Goal: Task Accomplishment & Management: Use online tool/utility

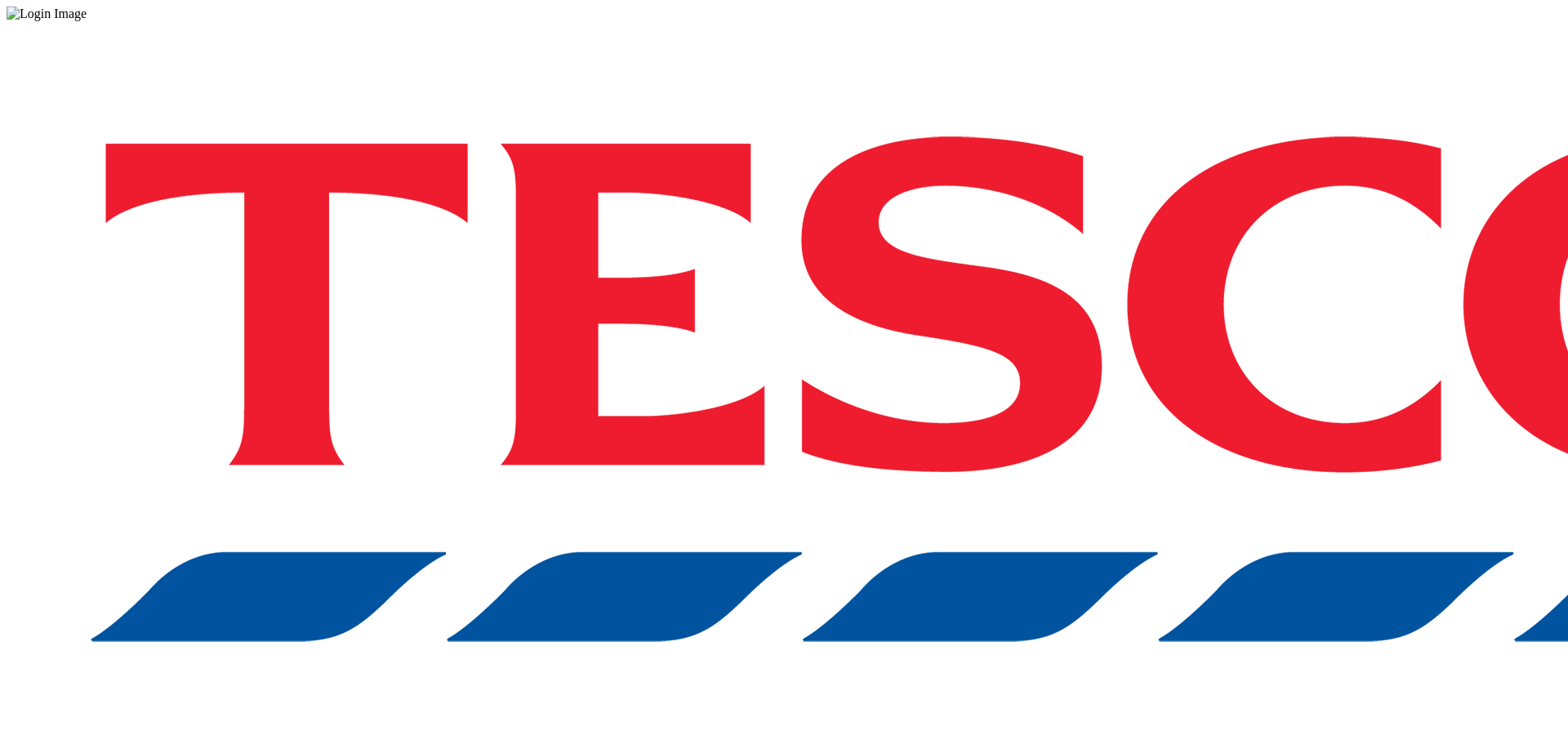
click at [1132, 408] on div "Log in to the Spectra’s dashboard using [PERSON_NAME]’s credentials. If you don…" at bounding box center [784, 427] width 1555 height 812
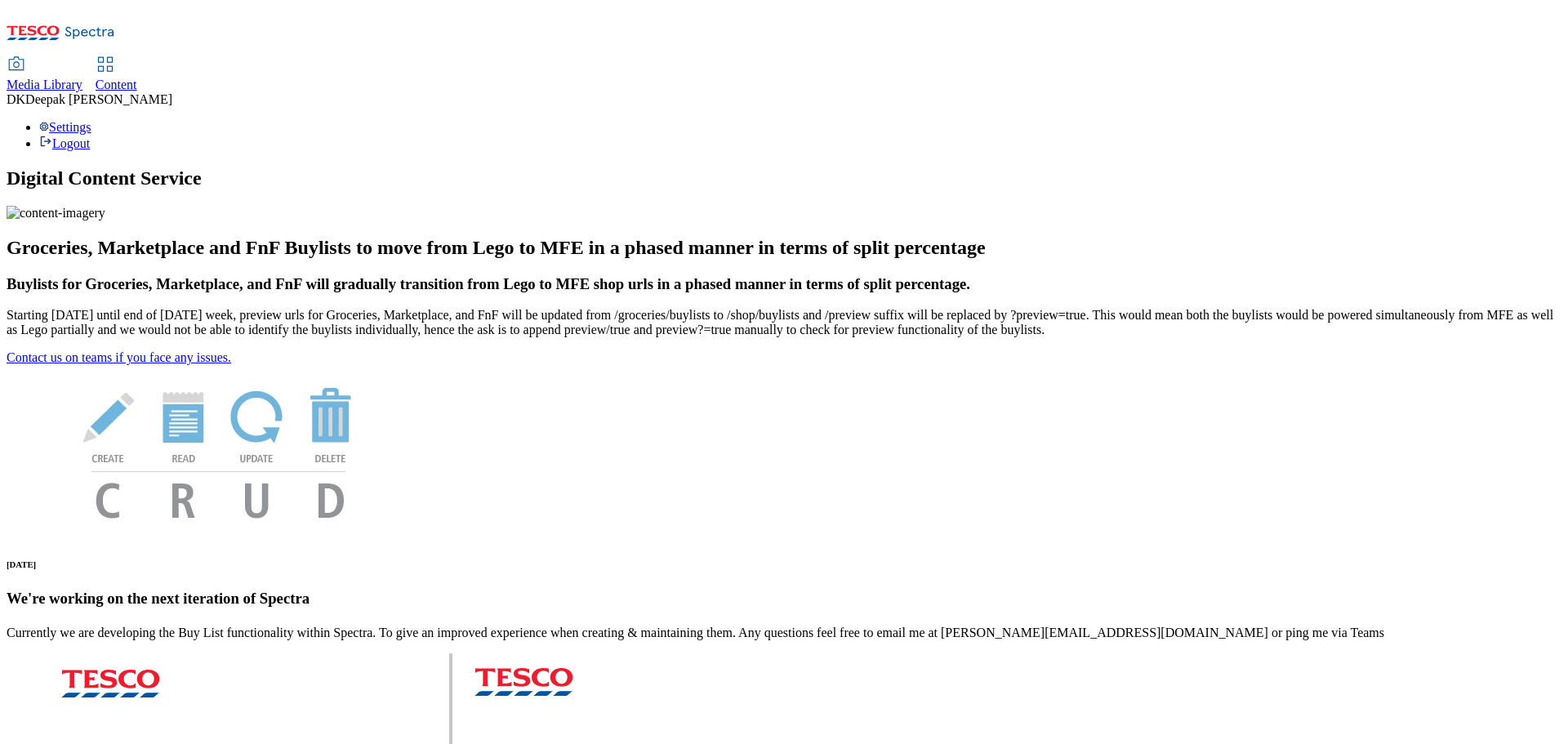
click at [137, 78] on span "Content" at bounding box center [116, 84] width 42 height 14
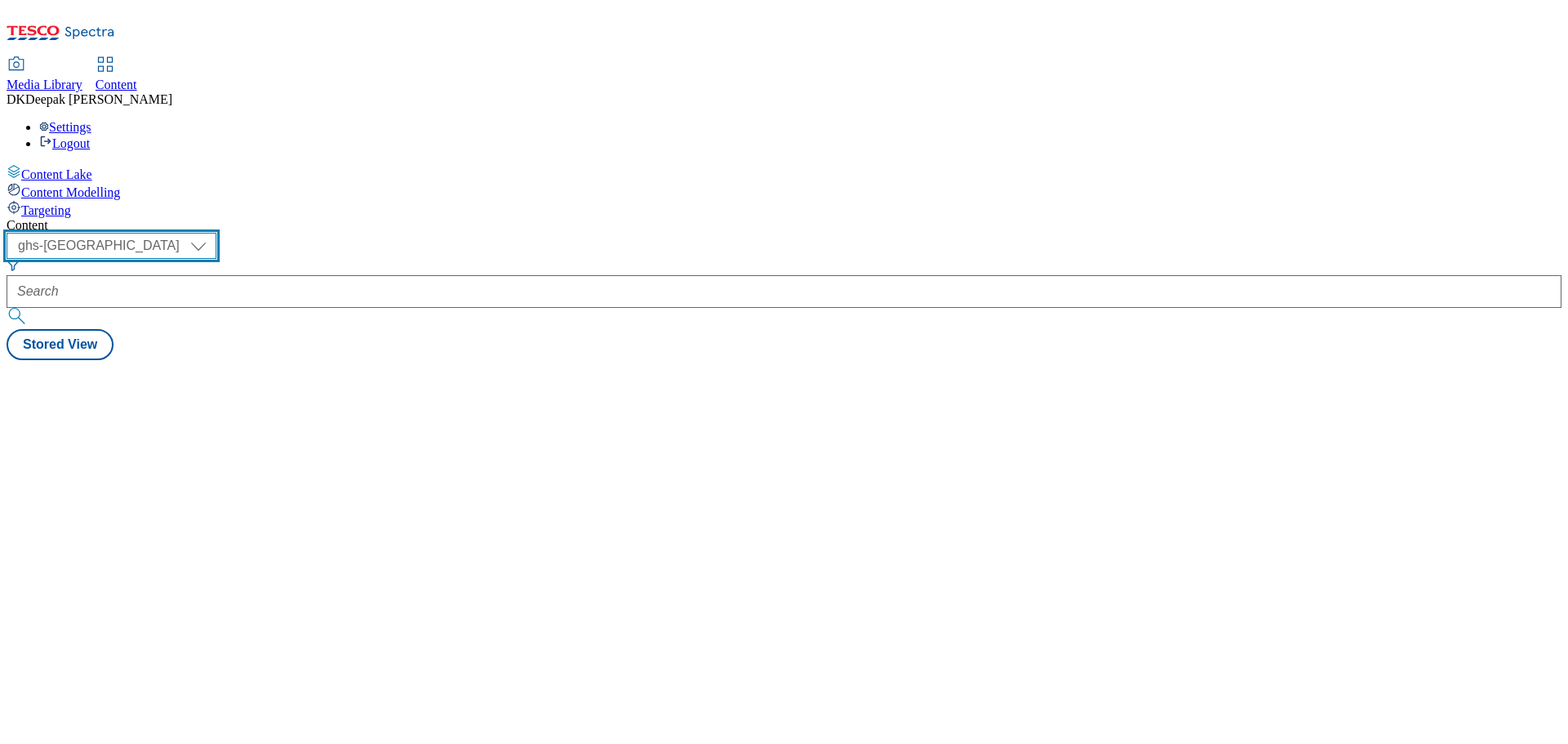
click at [216, 233] on select "ghs-roi ghs-uk" at bounding box center [111, 246] width 210 height 26
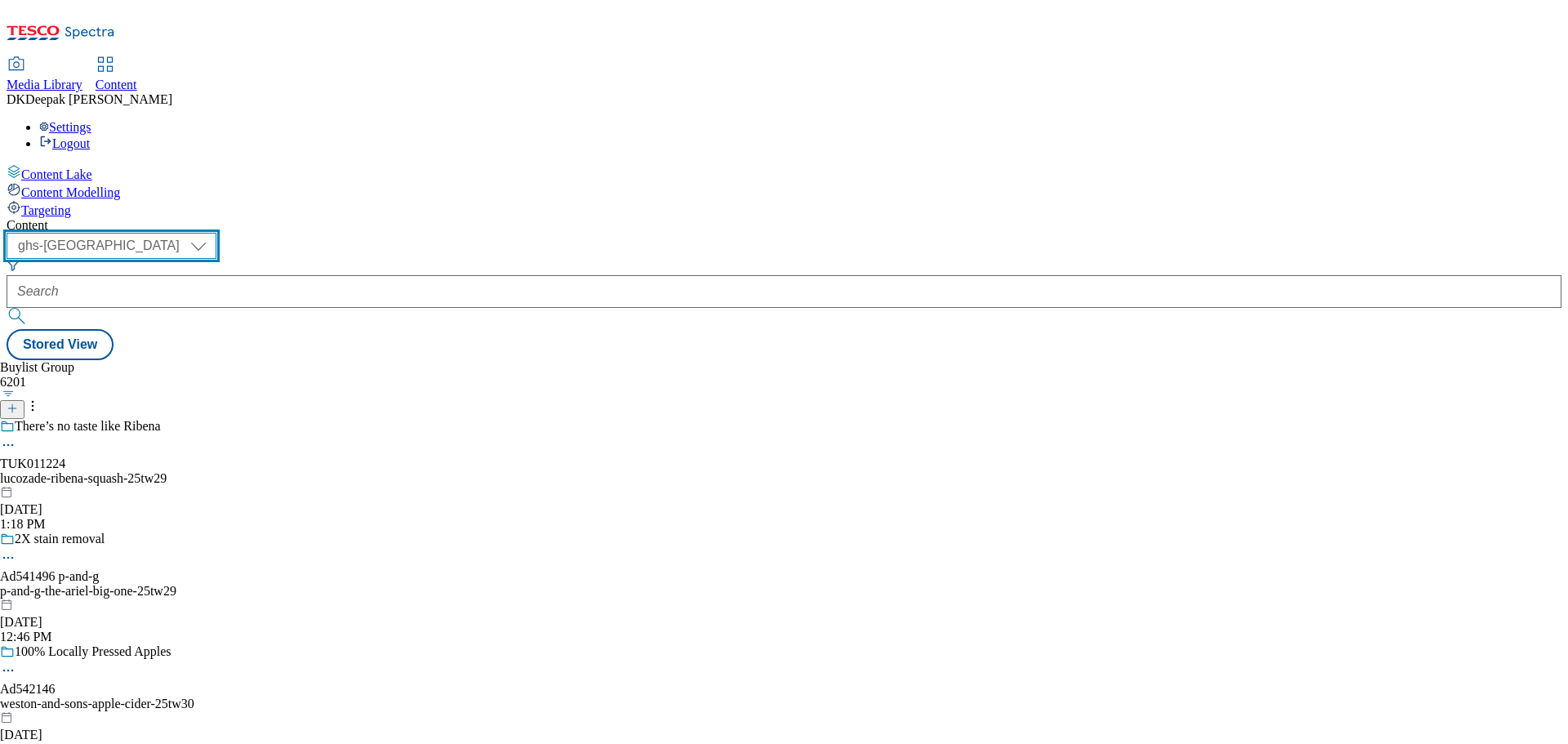
select select "ghs-roi"
click at [212, 233] on select "ghs-roi ghs-uk" at bounding box center [111, 246] width 210 height 26
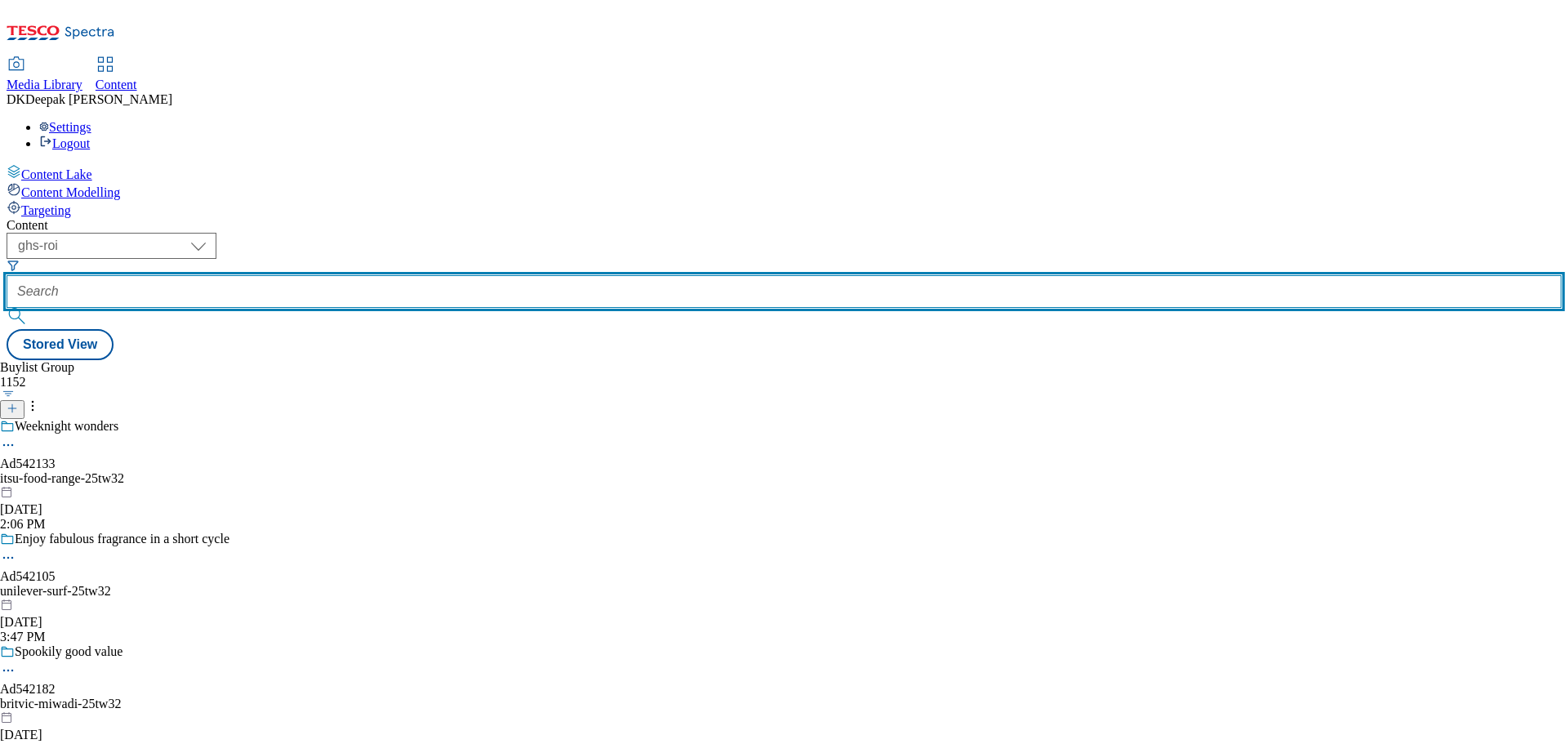
click at [430, 275] on input "text" at bounding box center [784, 292] width 1555 height 33
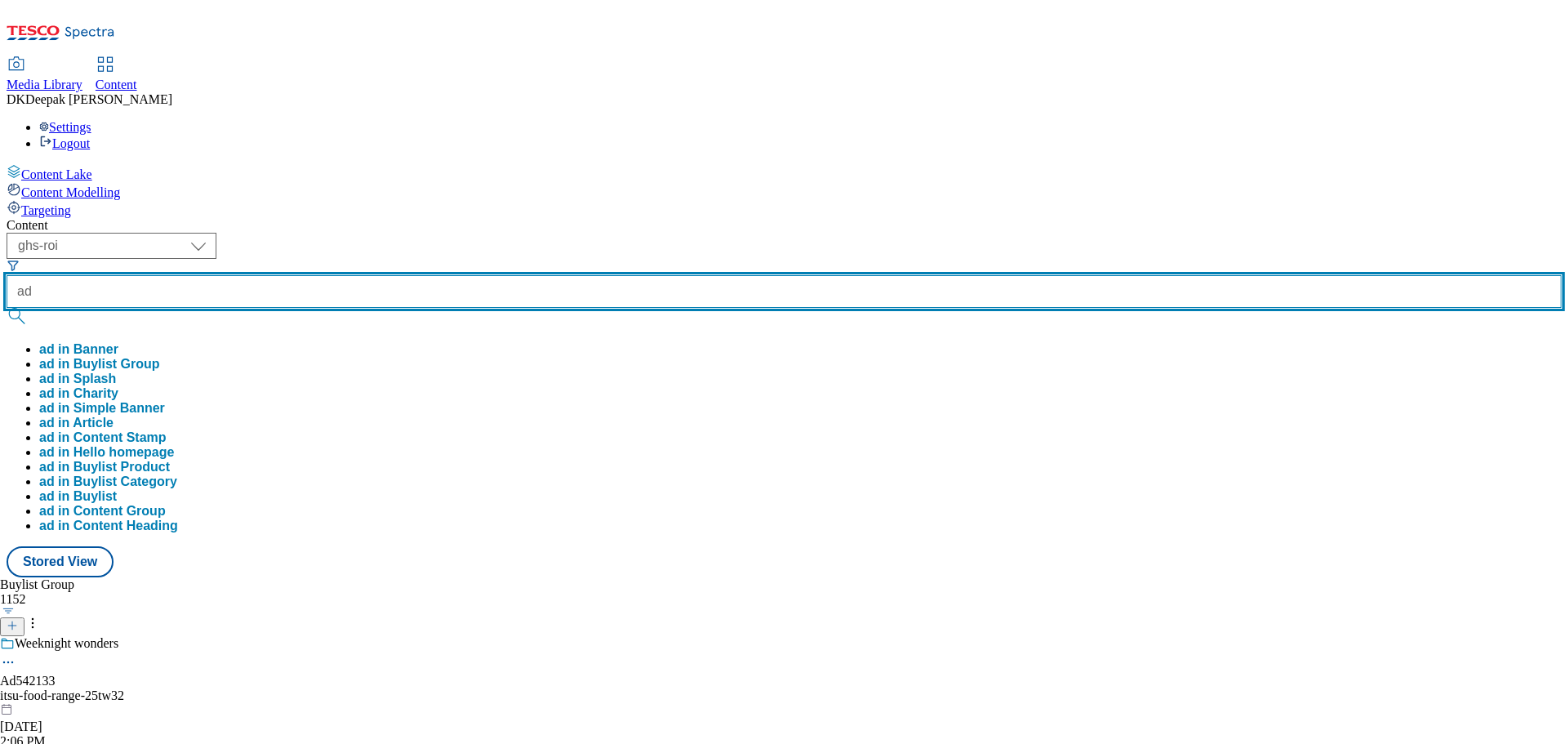
paste input "542133"
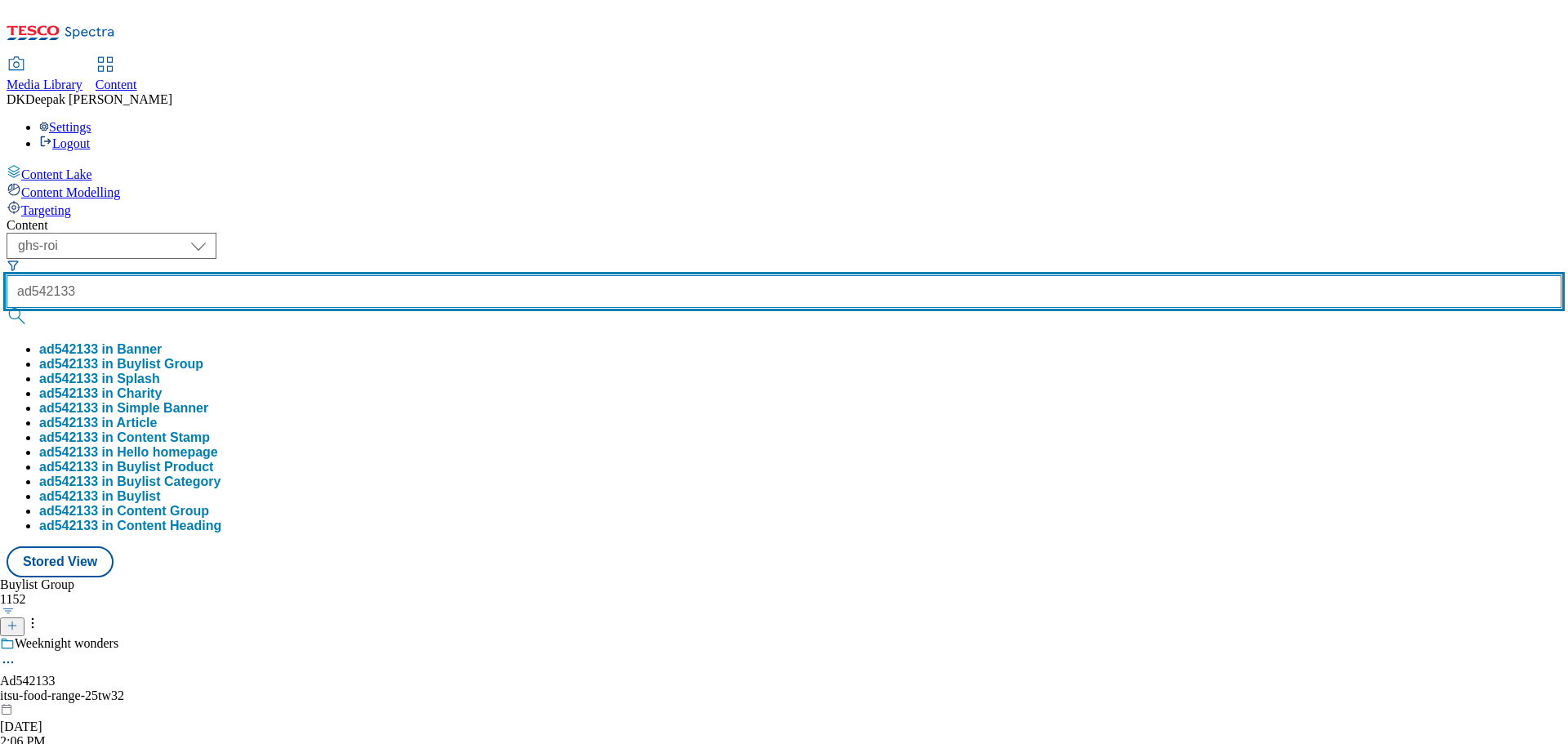
type input "ad542133"
click at [7, 308] on button "submit" at bounding box center [18, 316] width 23 height 16
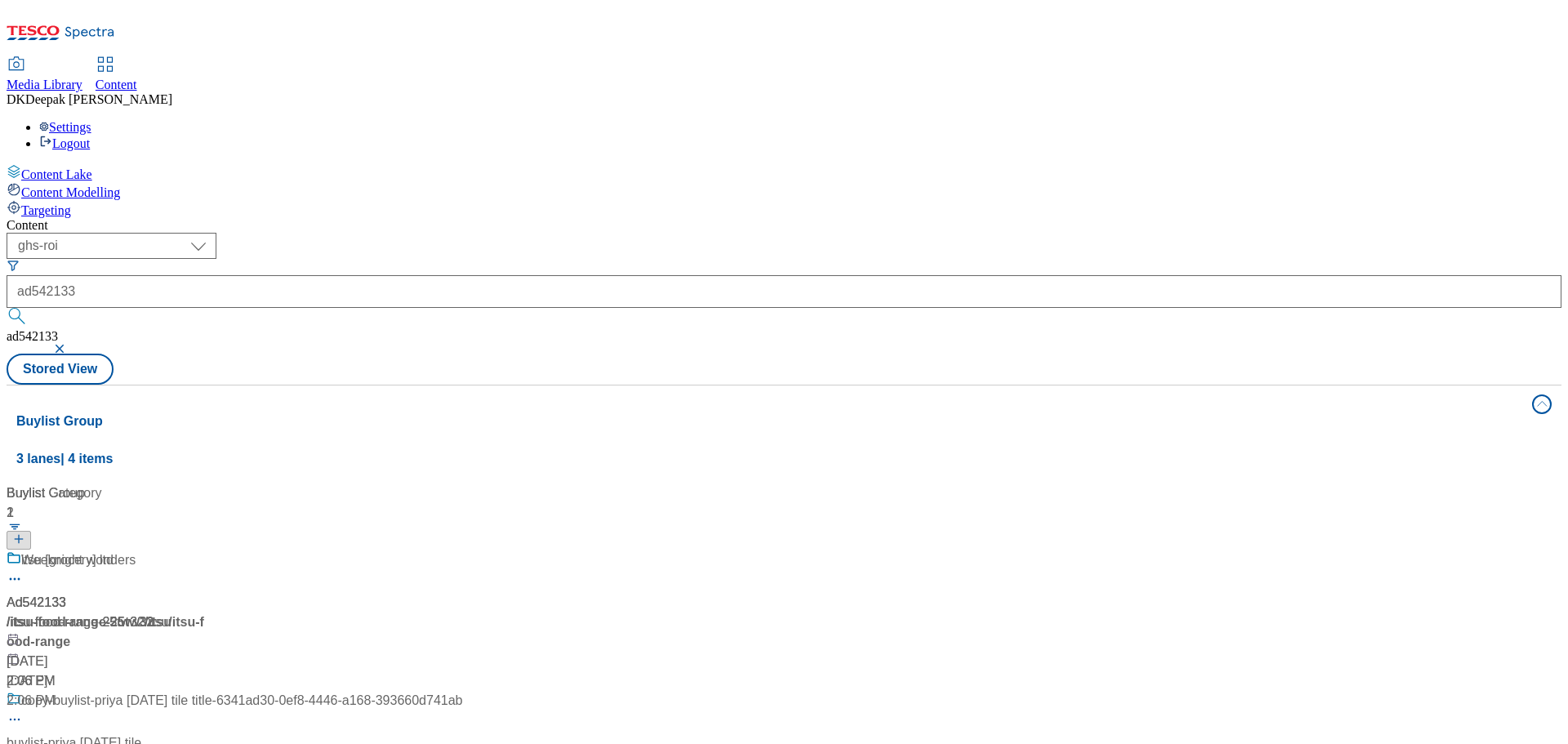
click at [144, 218] on div "Content Lake Content Modelling Targeting" at bounding box center [784, 191] width 1555 height 54
click at [427, 613] on div "/ itsu-food-range-25tw32 / itsu" at bounding box center [234, 623] width 455 height 20
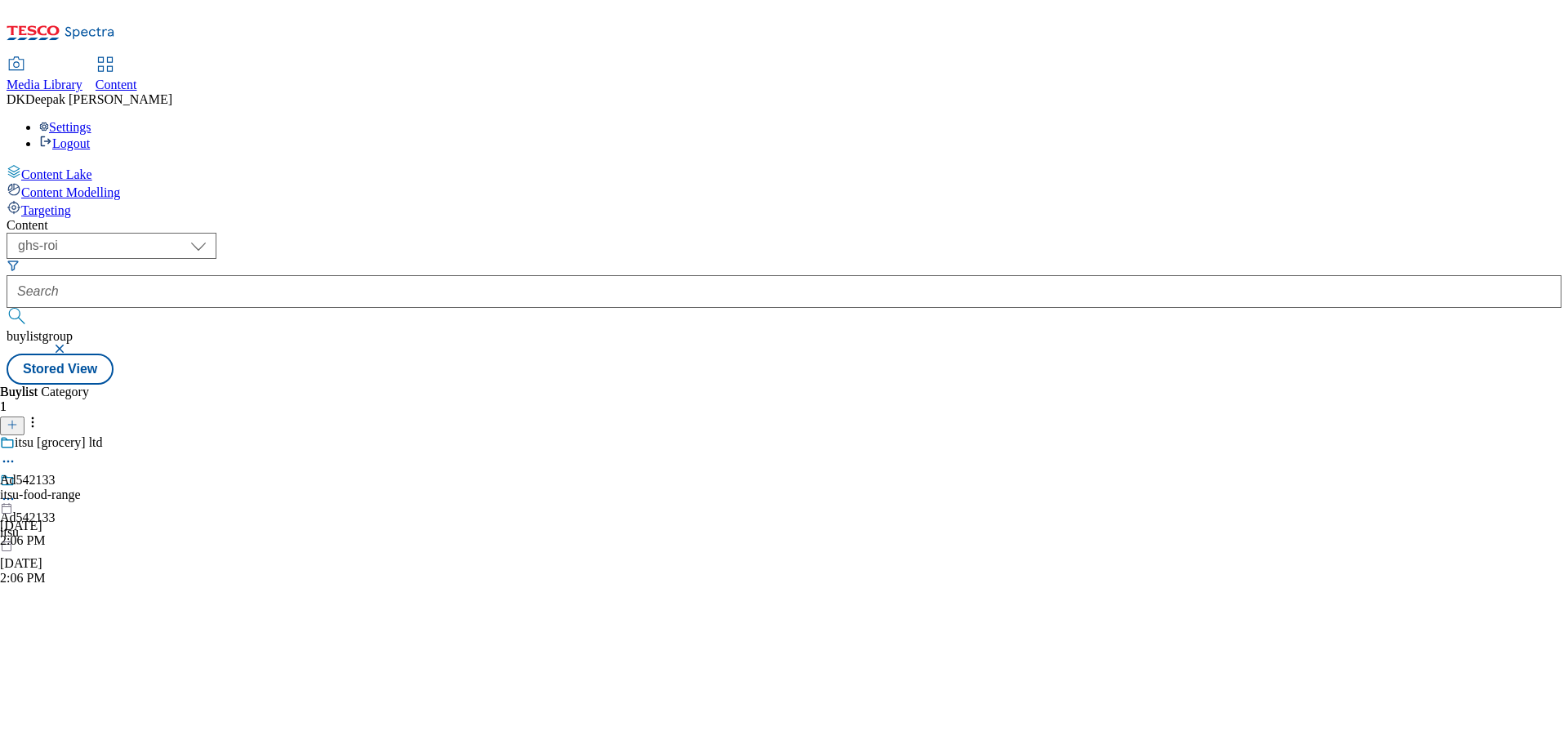
click at [16, 491] on icon at bounding box center [8, 499] width 16 height 16
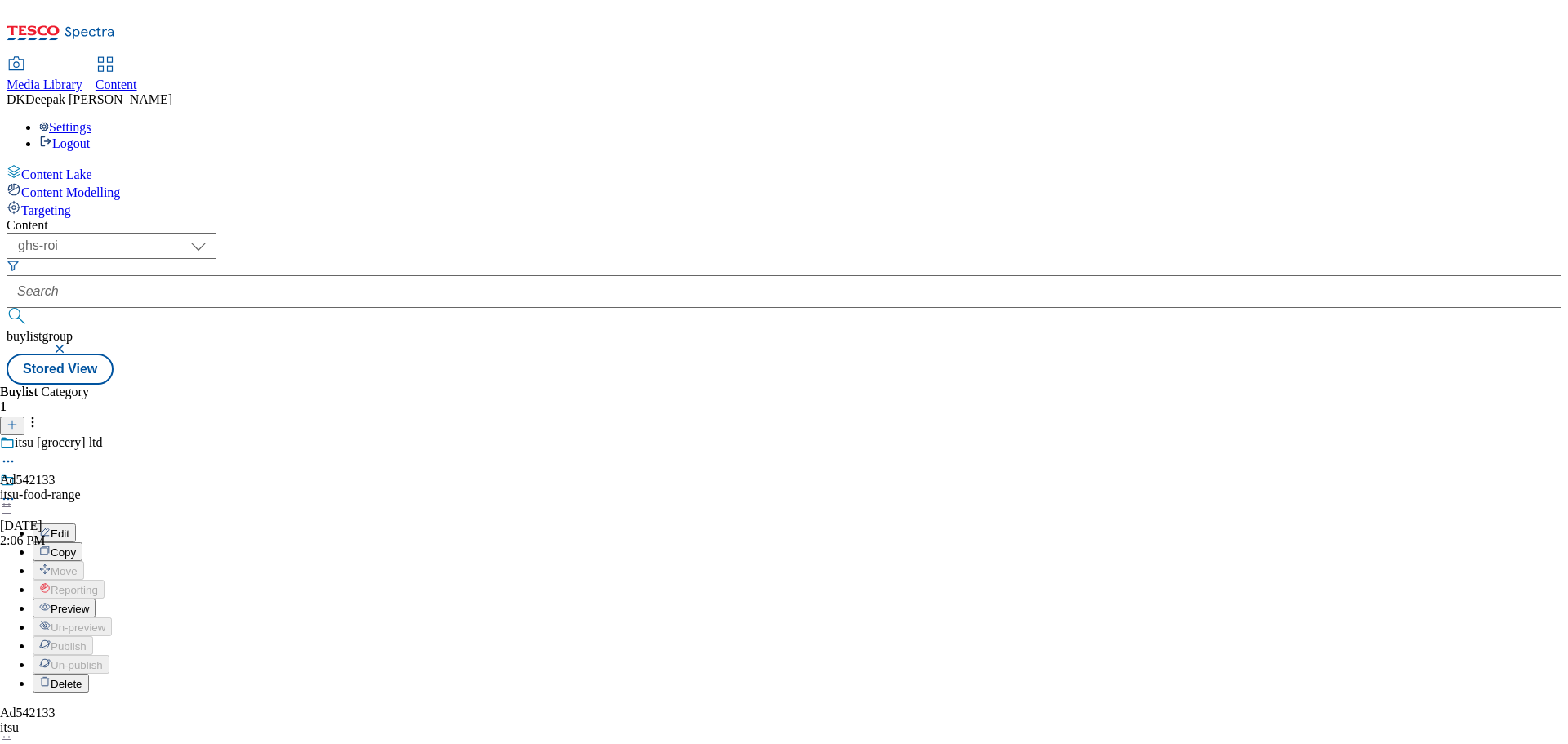
click at [76, 524] on button "Edit" at bounding box center [54, 533] width 43 height 19
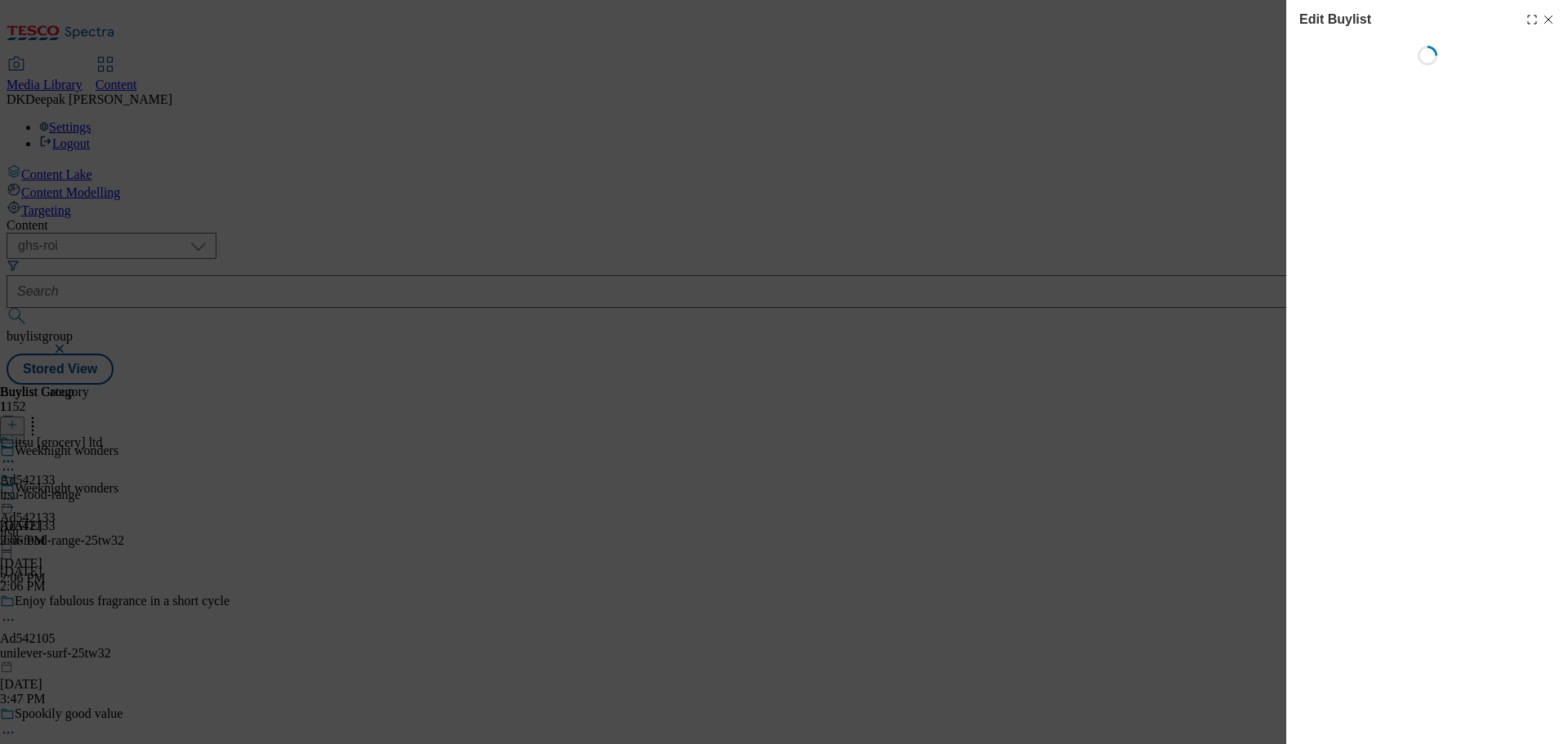
select select "tactical"
select select "supplier funded short term 1-3 weeks"
select select "dunnhumby"
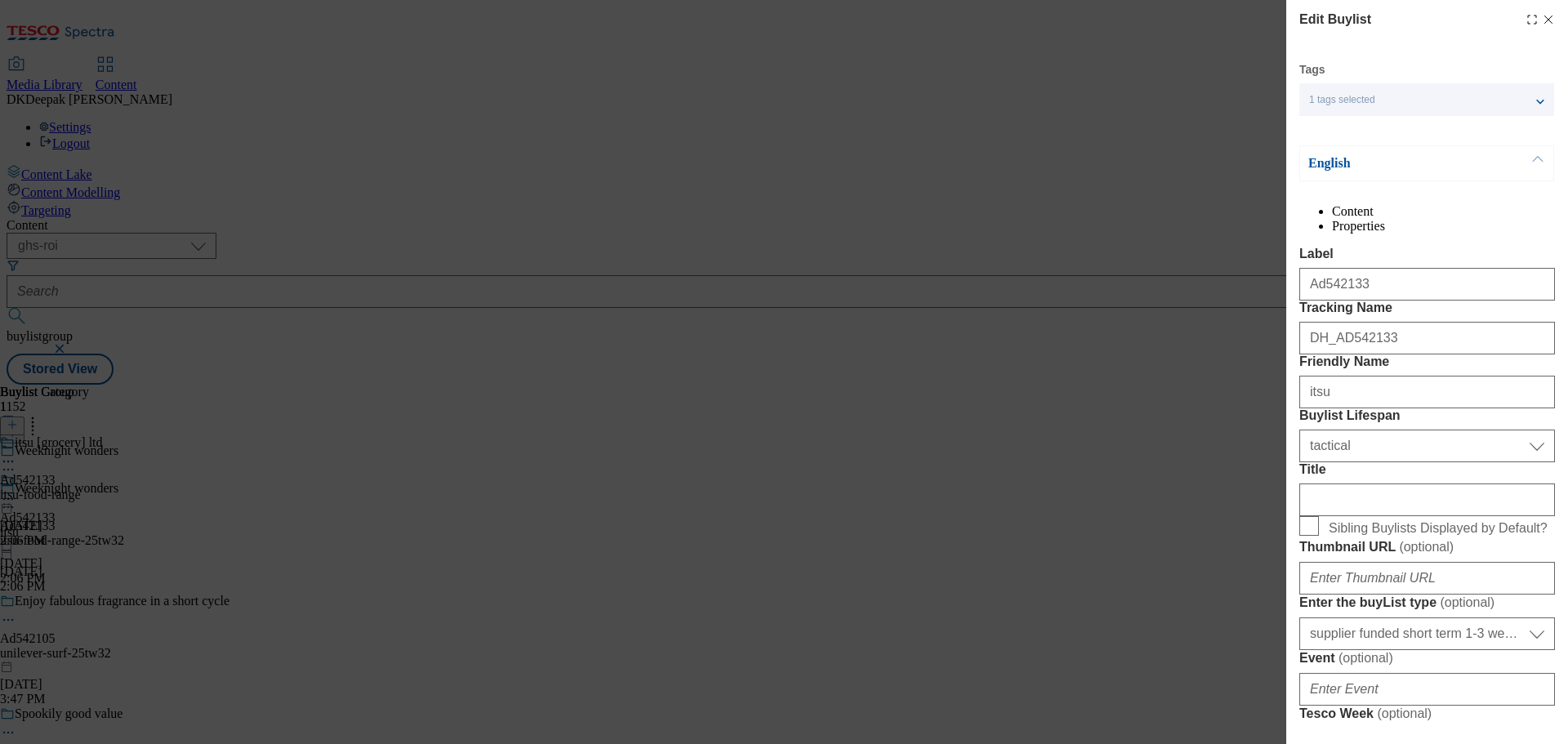
select select "Banner"
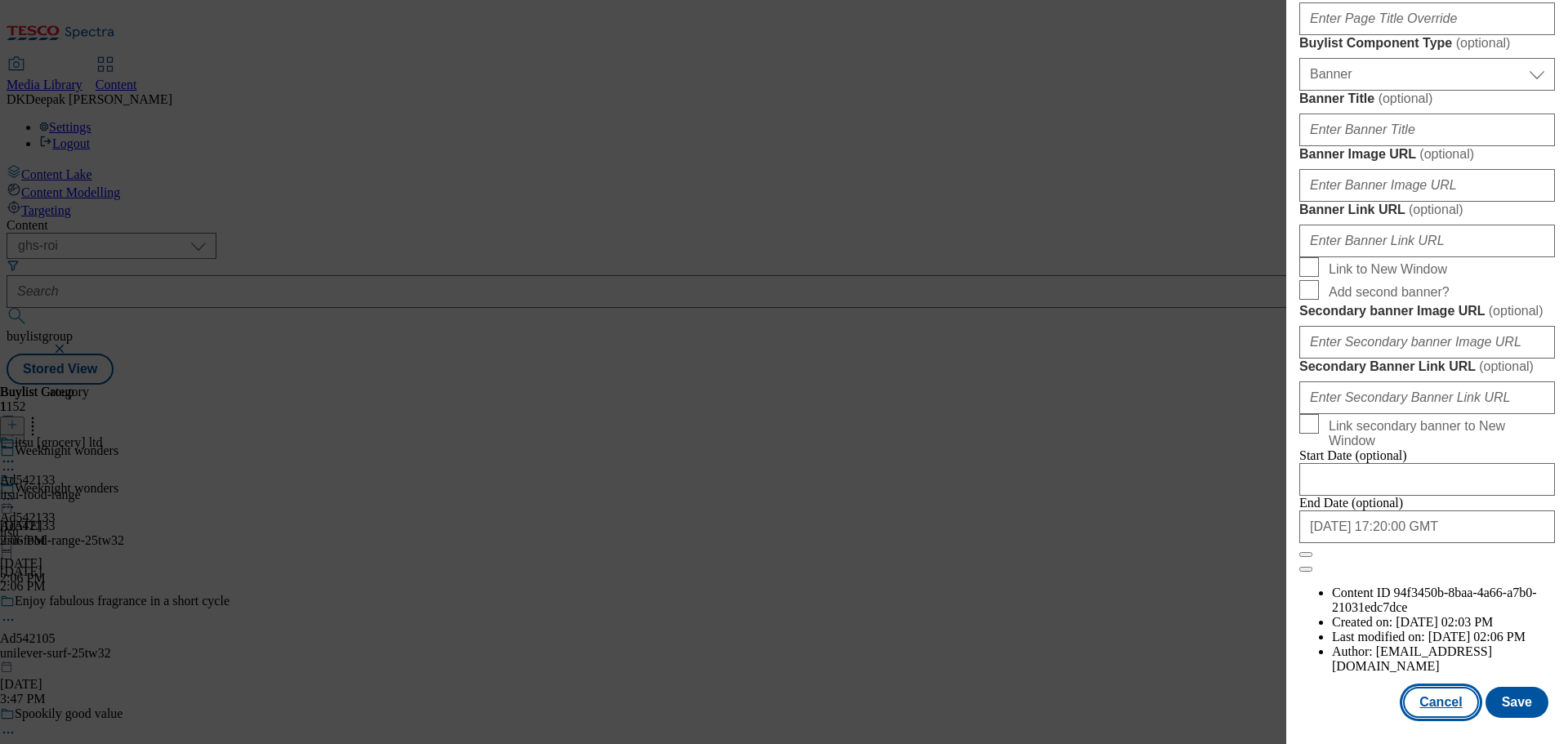
click at [1439, 697] on button "Cancel" at bounding box center [1440, 702] width 75 height 31
select select "tactical"
select select "supplier funded short term 1-3 weeks"
select select "dunnhumby"
select select "Banner"
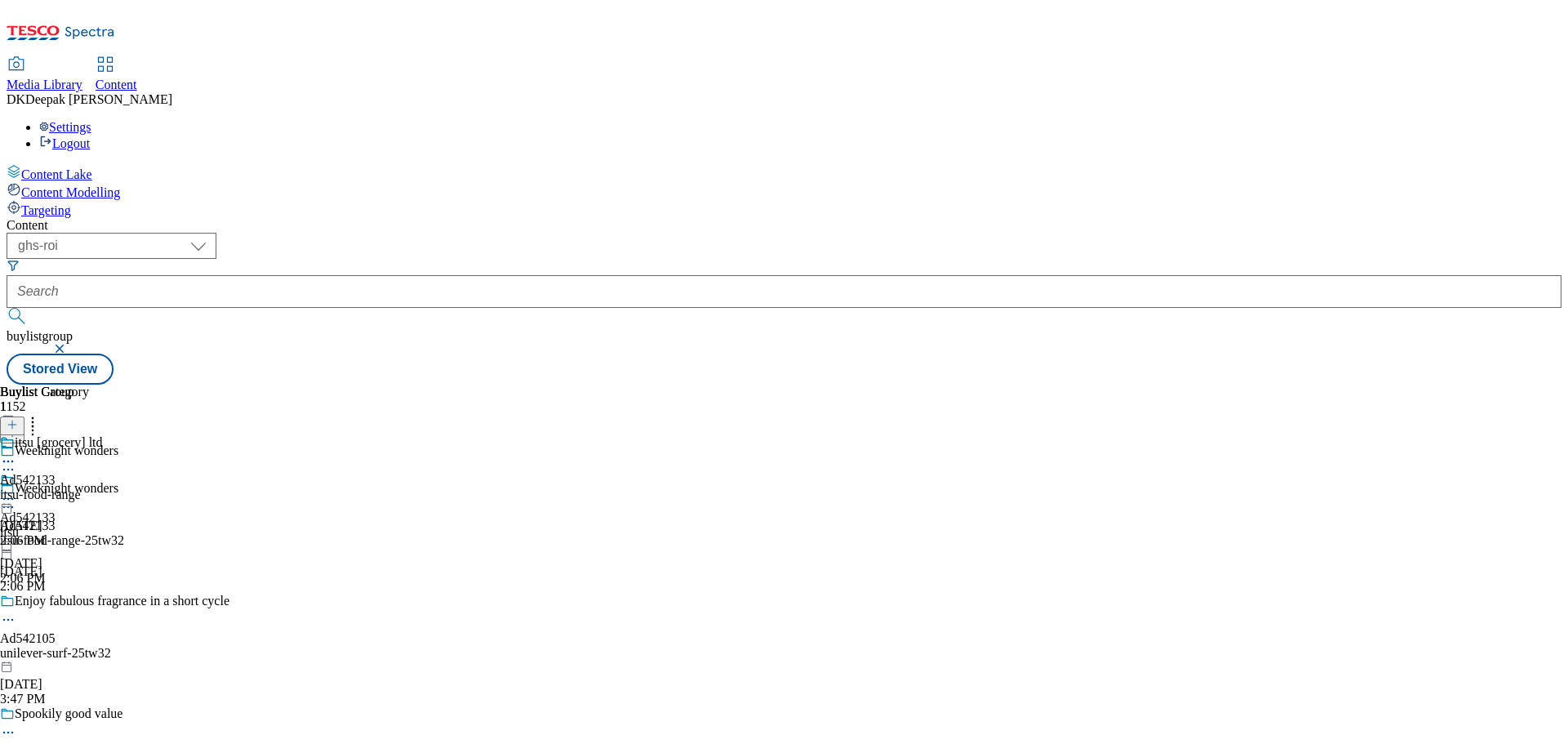
scroll to position [1265, 0]
click at [16, 499] on icon at bounding box center [8, 507] width 16 height 16
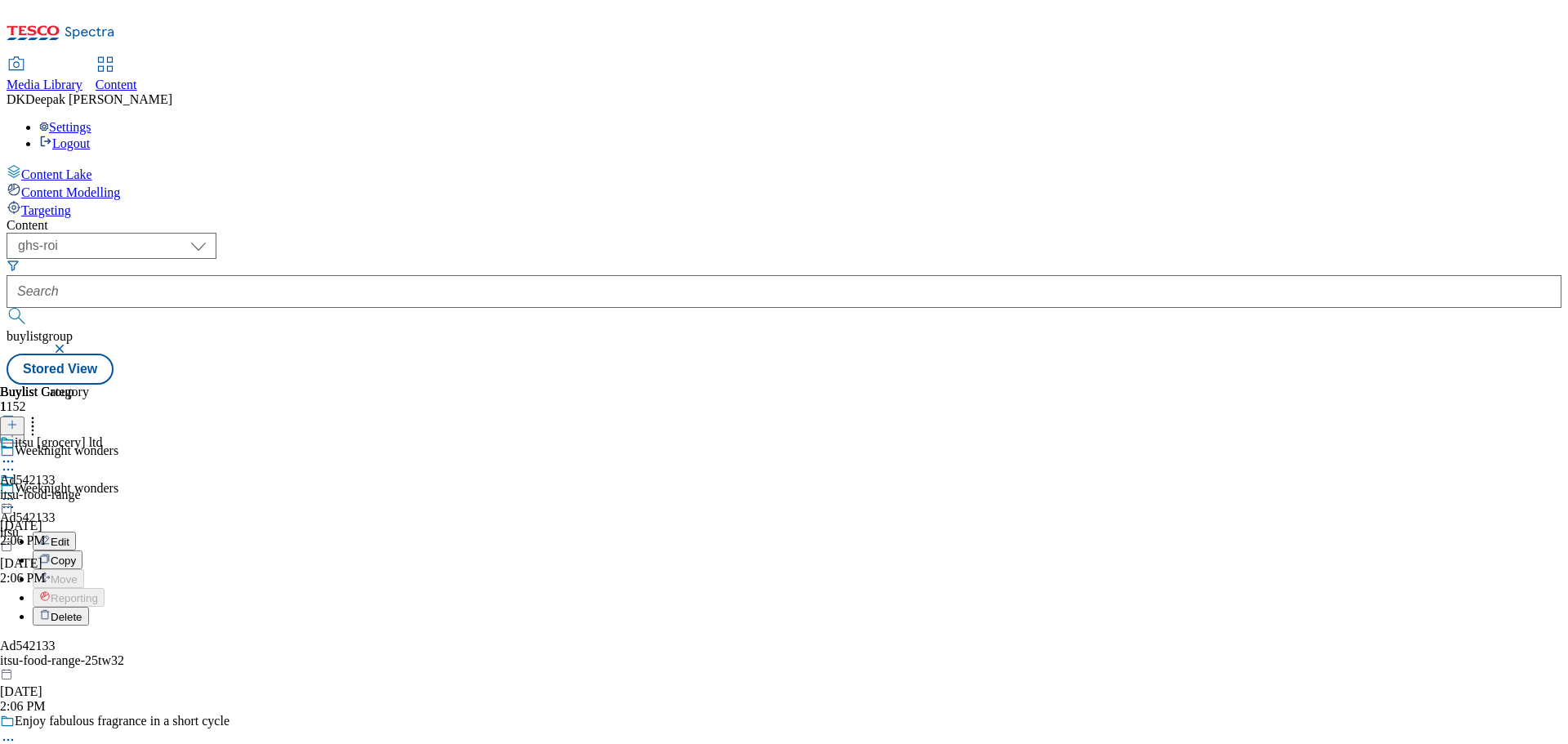
click at [76, 532] on button "Edit" at bounding box center [54, 541] width 43 height 19
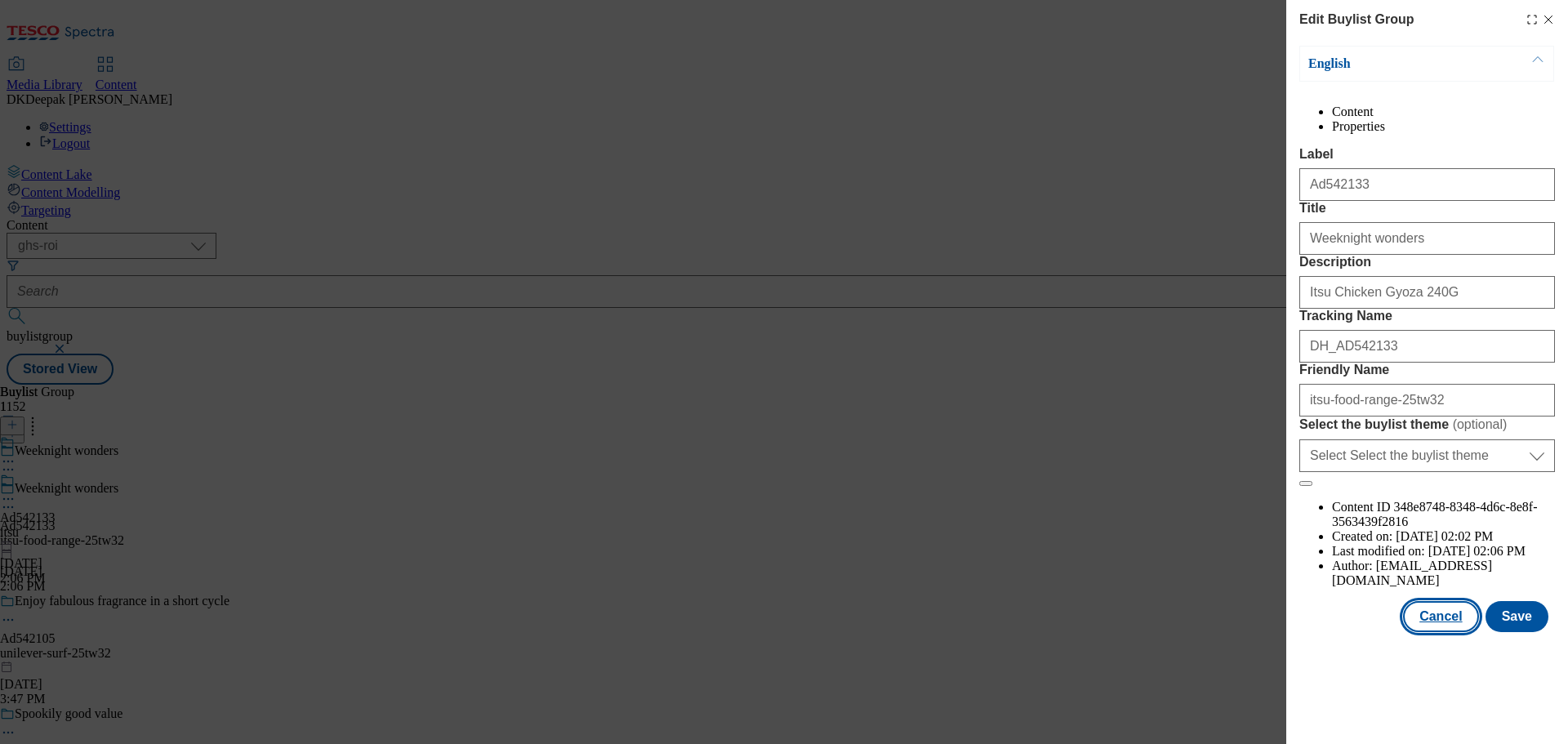
click at [1435, 633] on button "Cancel" at bounding box center [1440, 617] width 75 height 31
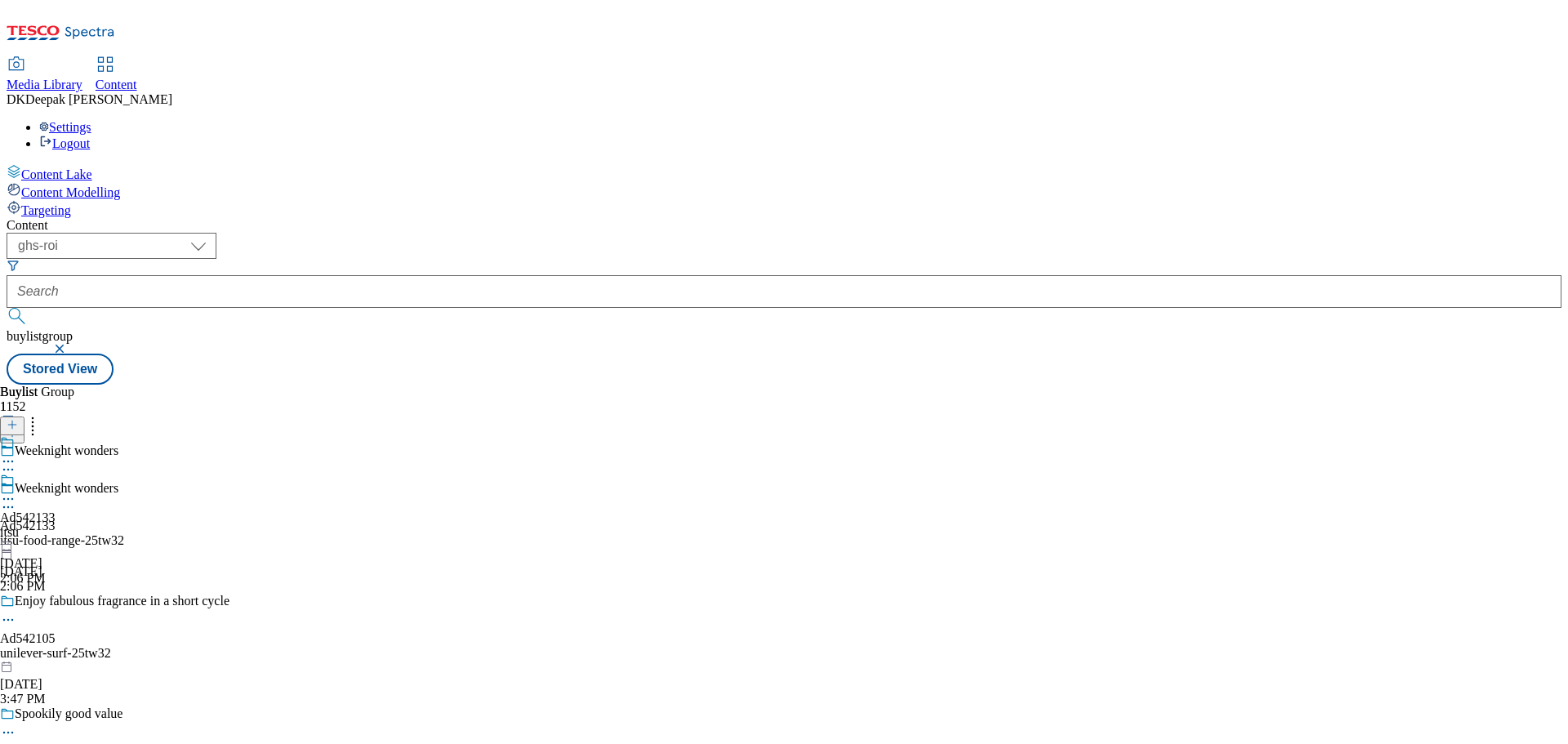
click at [56, 525] on div "itsu" at bounding box center [28, 533] width 56 height 15
click at [16, 491] on icon at bounding box center [8, 499] width 16 height 16
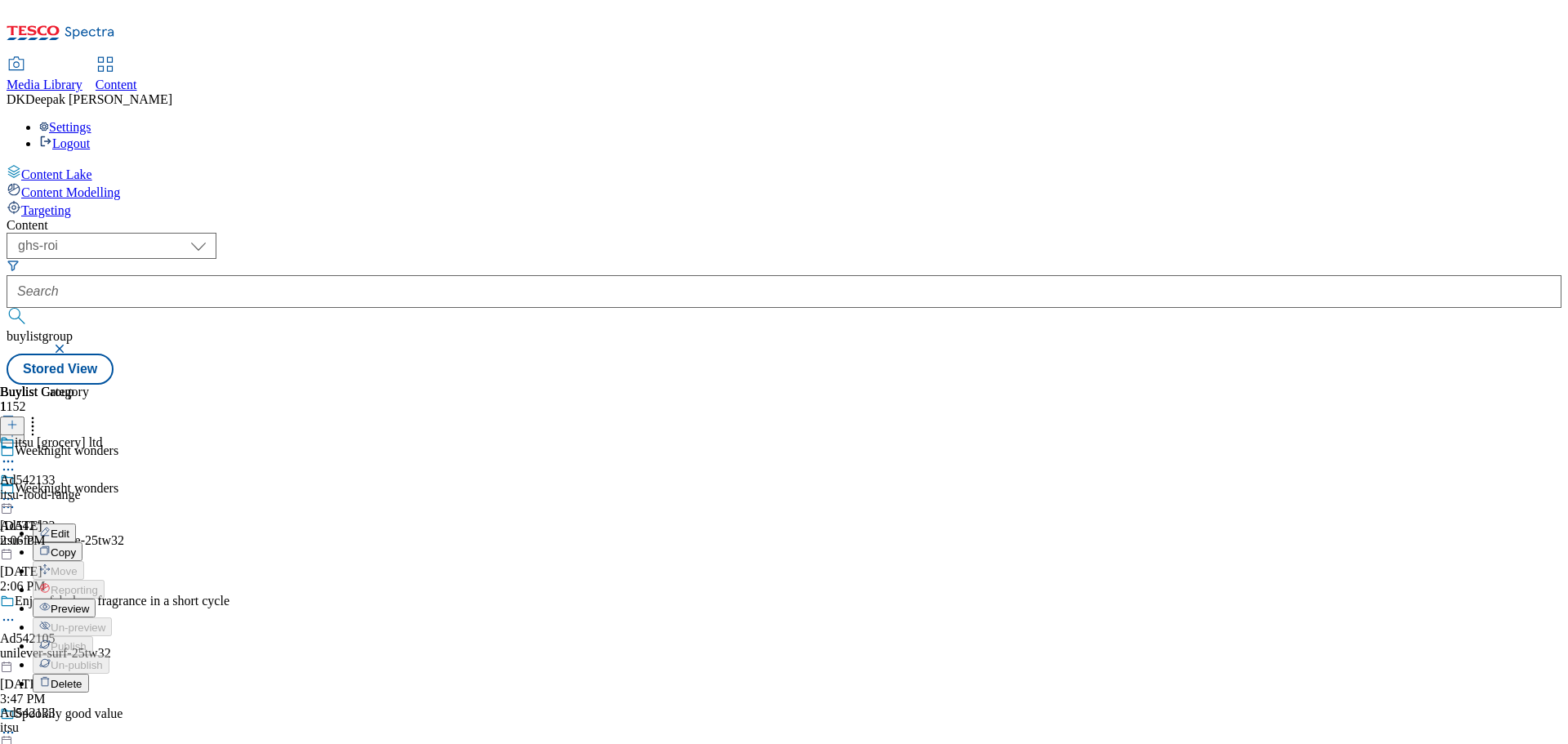
click at [76, 524] on button "Edit" at bounding box center [54, 533] width 43 height 19
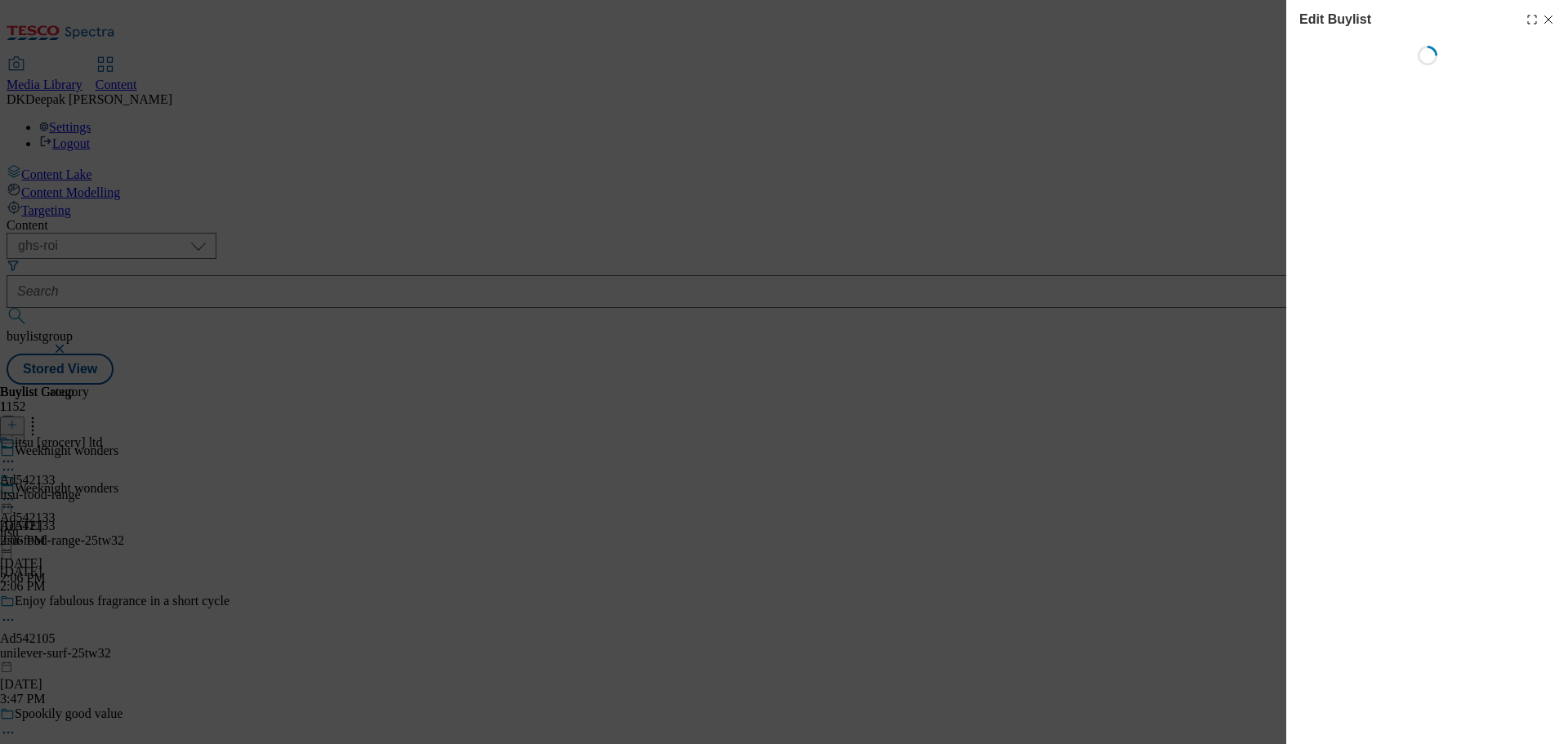
select select "tactical"
select select "supplier funded short term 1-3 weeks"
select select "dunnhumby"
select select "Banner"
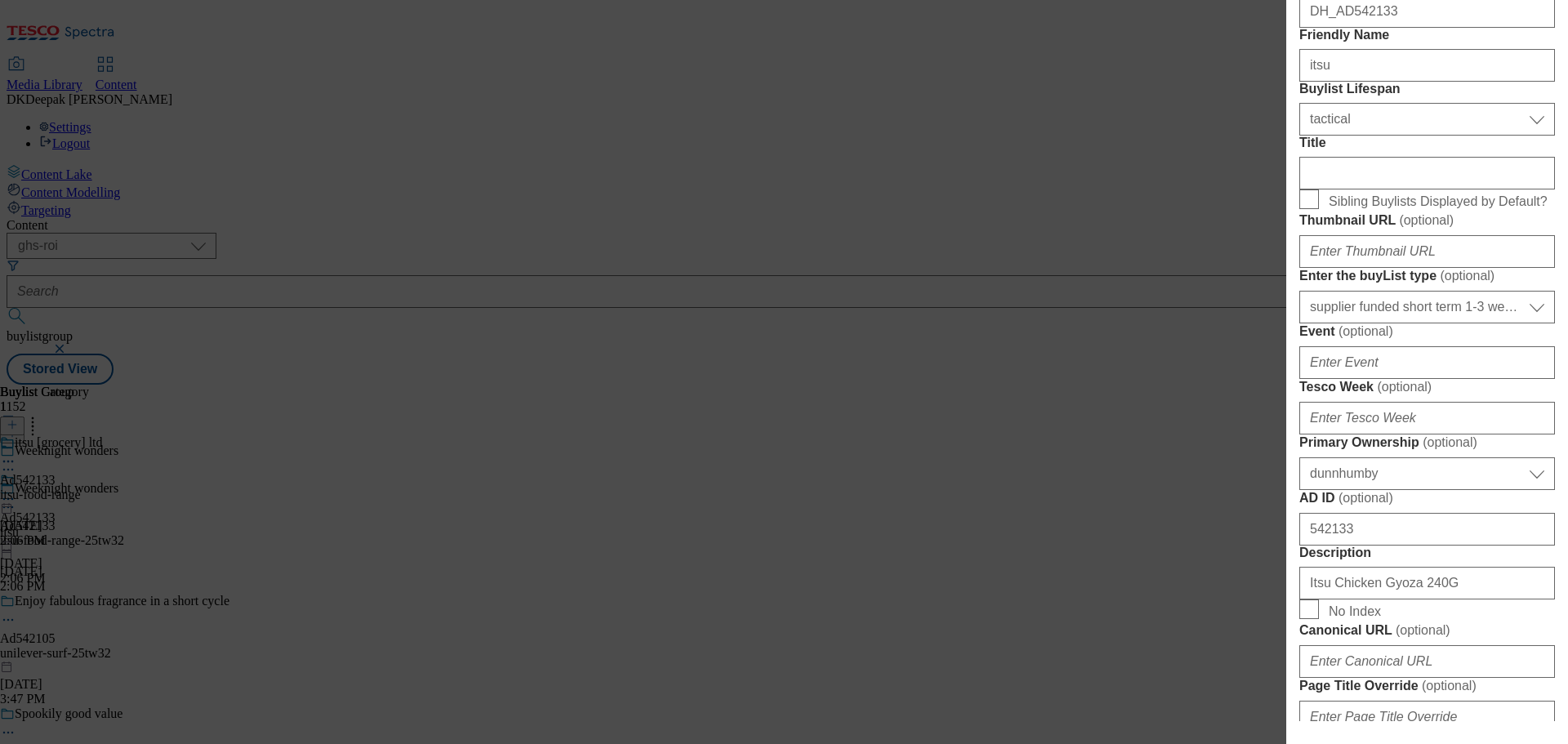
scroll to position [408, 0]
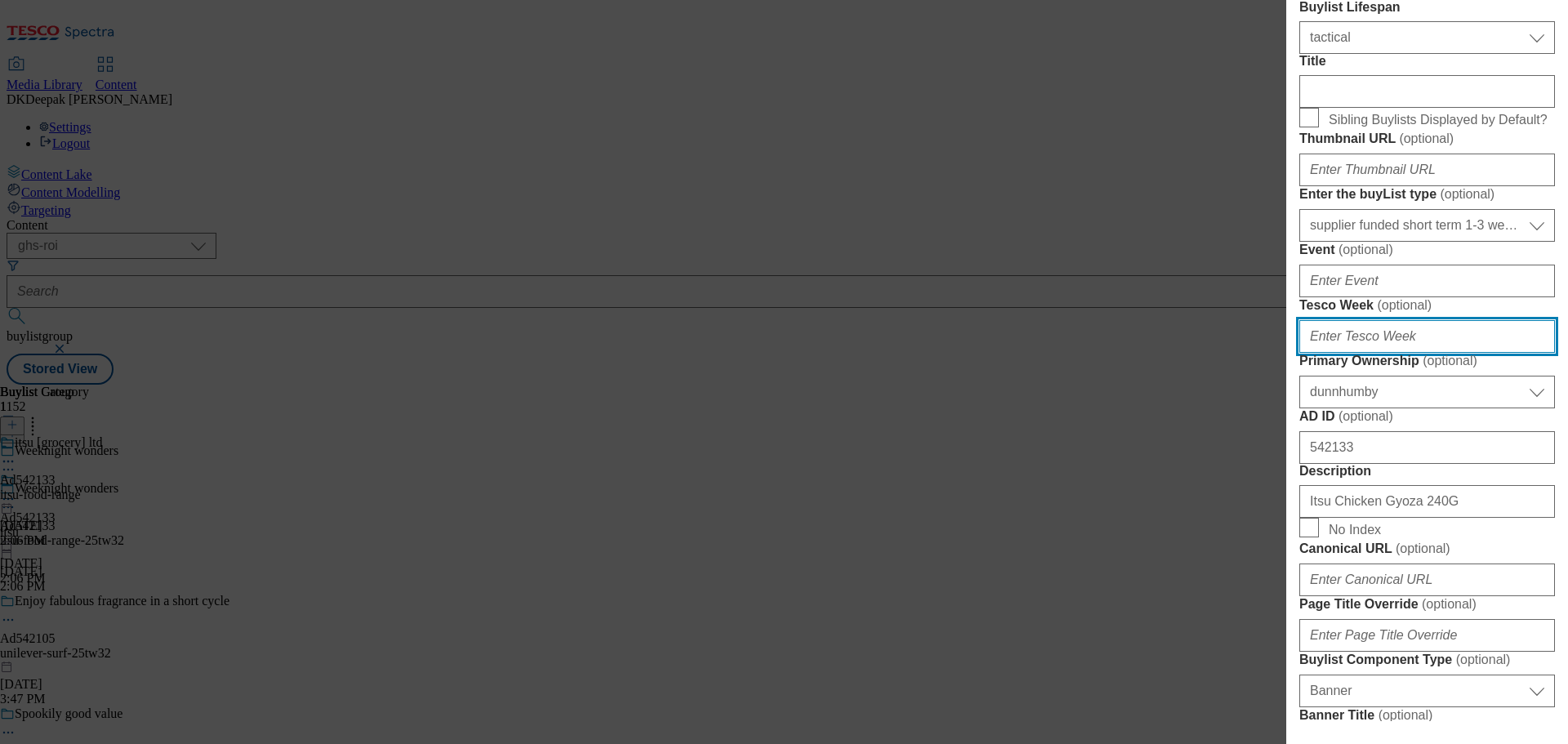
click at [1381, 353] on input "Tesco Week ( optional )" at bounding box center [1427, 337] width 256 height 33
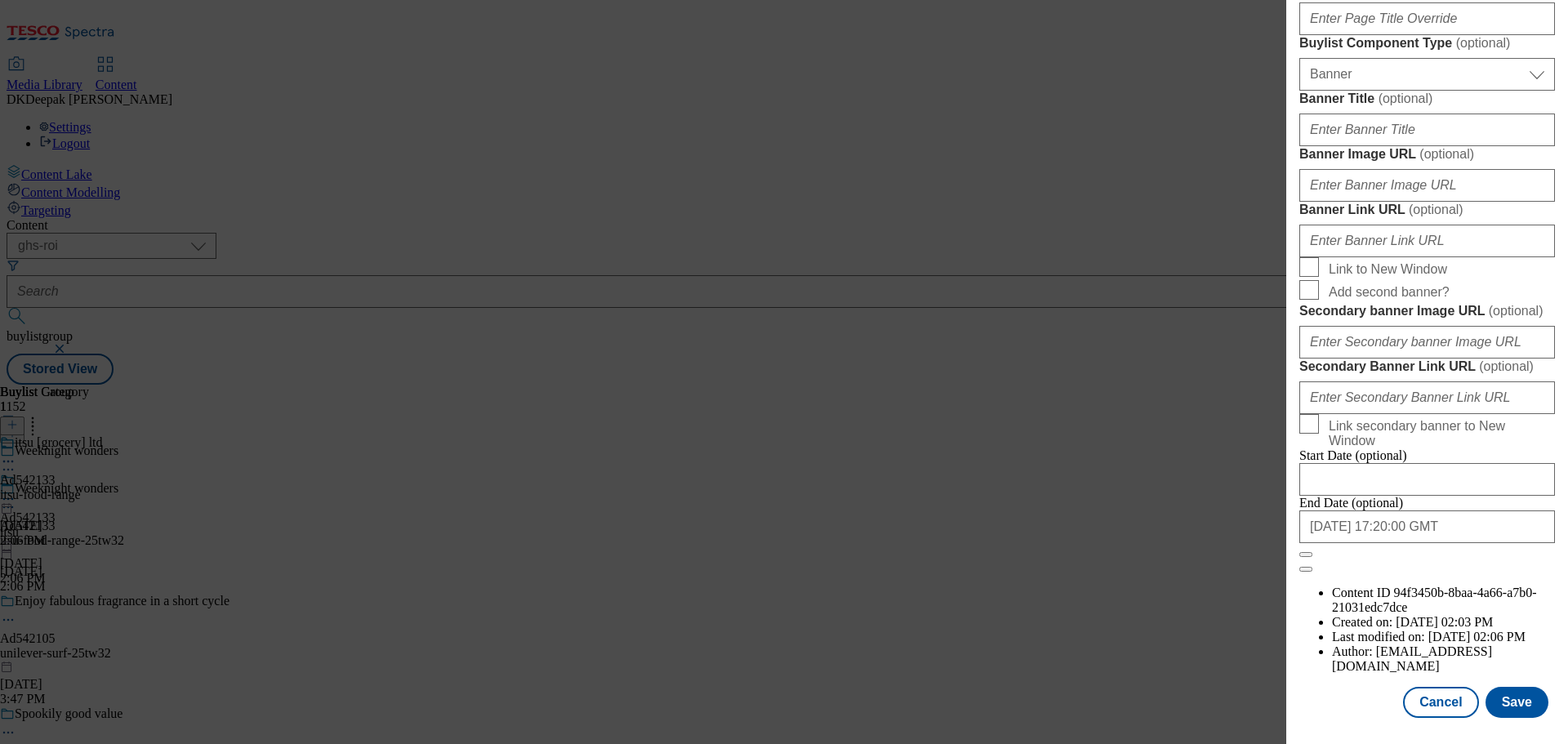
scroll to position [1632, 0]
type input "32"
click at [1511, 709] on button "Save" at bounding box center [1516, 702] width 63 height 31
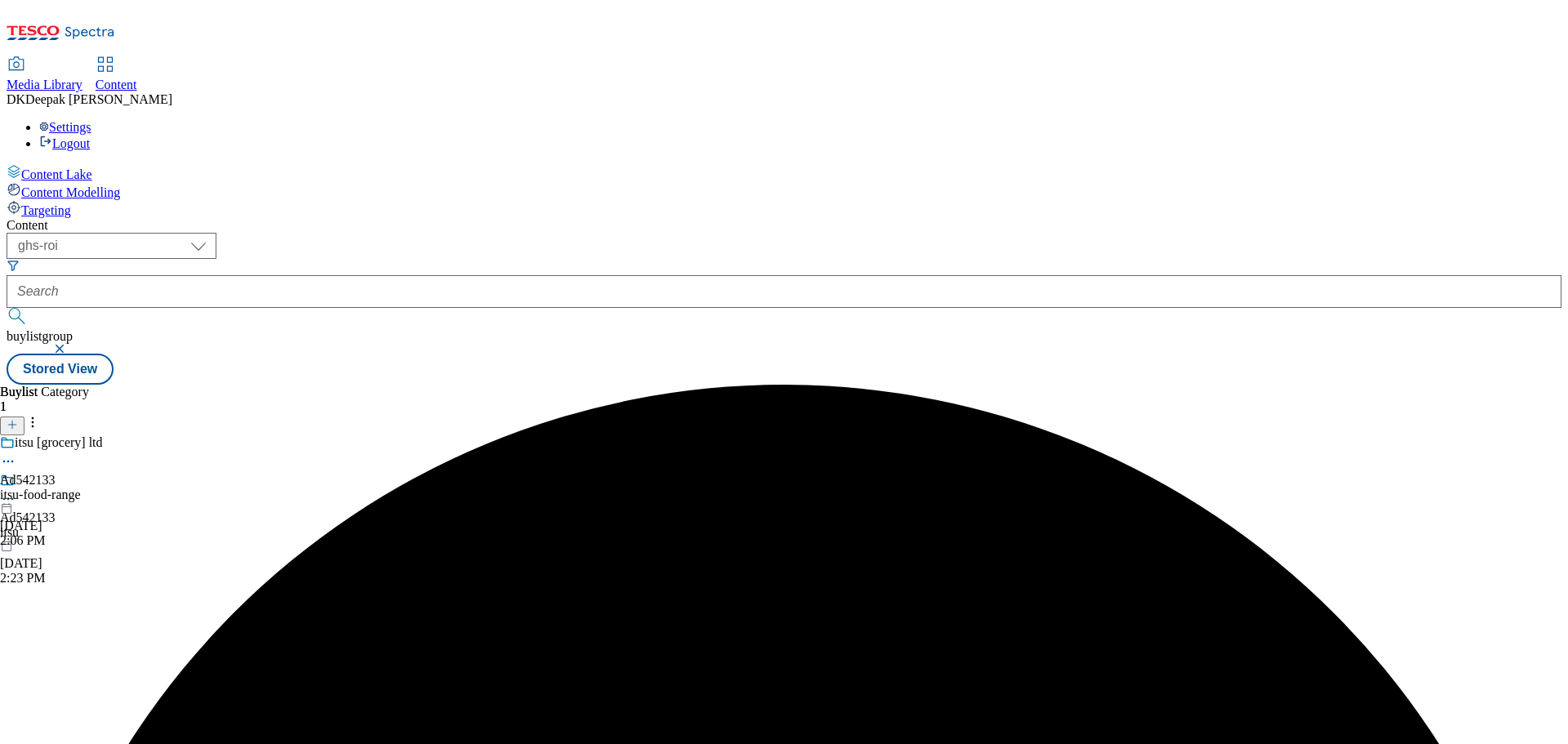
click at [1021, 384] on div "Buylist 1 Ad542133 itsu Sep 10, 2025 2:23 PM Buylist Category 1 itsu [grocery] …" at bounding box center [784, 384] width 1555 height 0
click at [103, 435] on div "itsu [grocery] ltd Ad542133 itsu-food-range Sep 10, 2025 2:06 PM" at bounding box center [52, 492] width 103 height 113
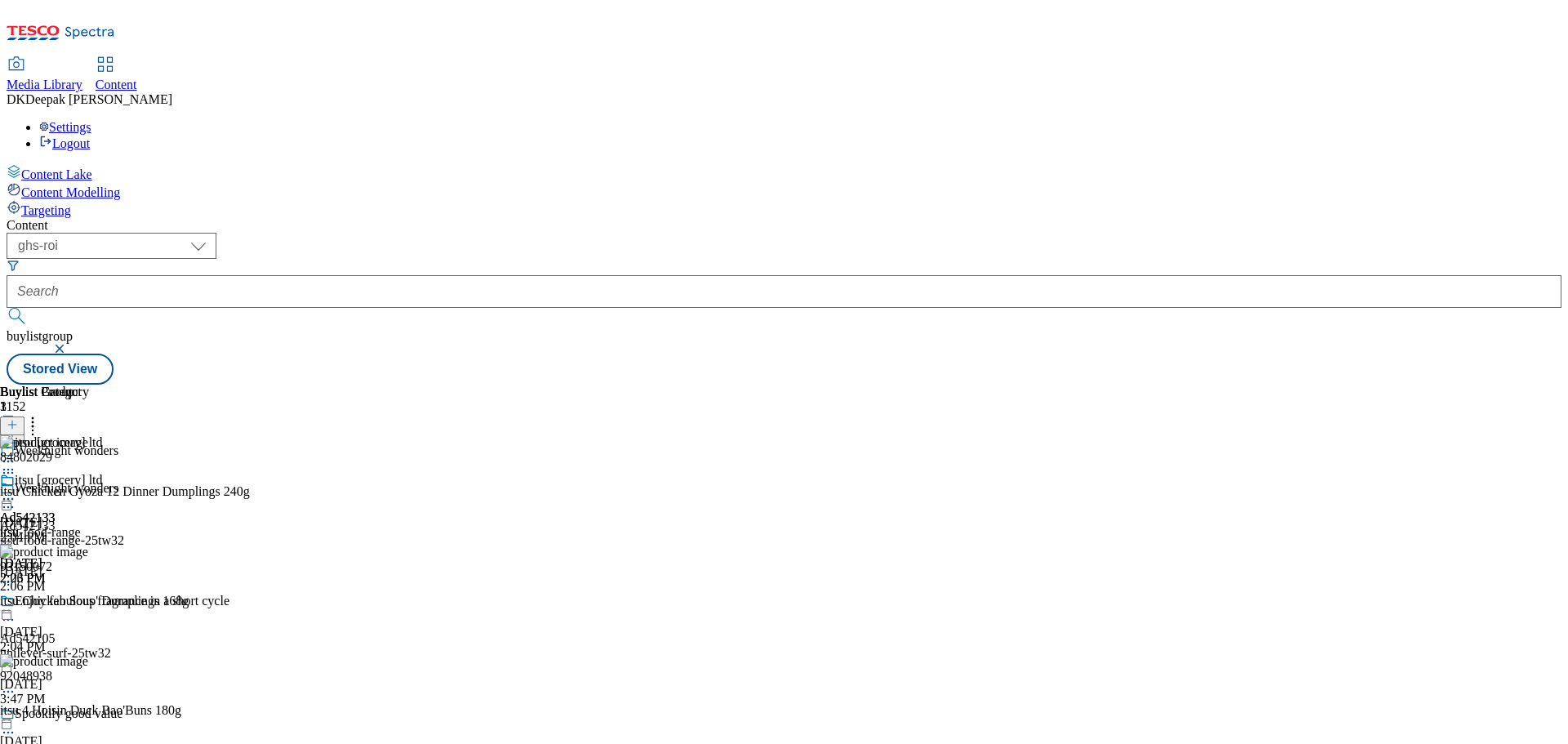
click at [16, 491] on icon at bounding box center [8, 499] width 16 height 16
click at [76, 524] on button "Edit" at bounding box center [54, 533] width 43 height 19
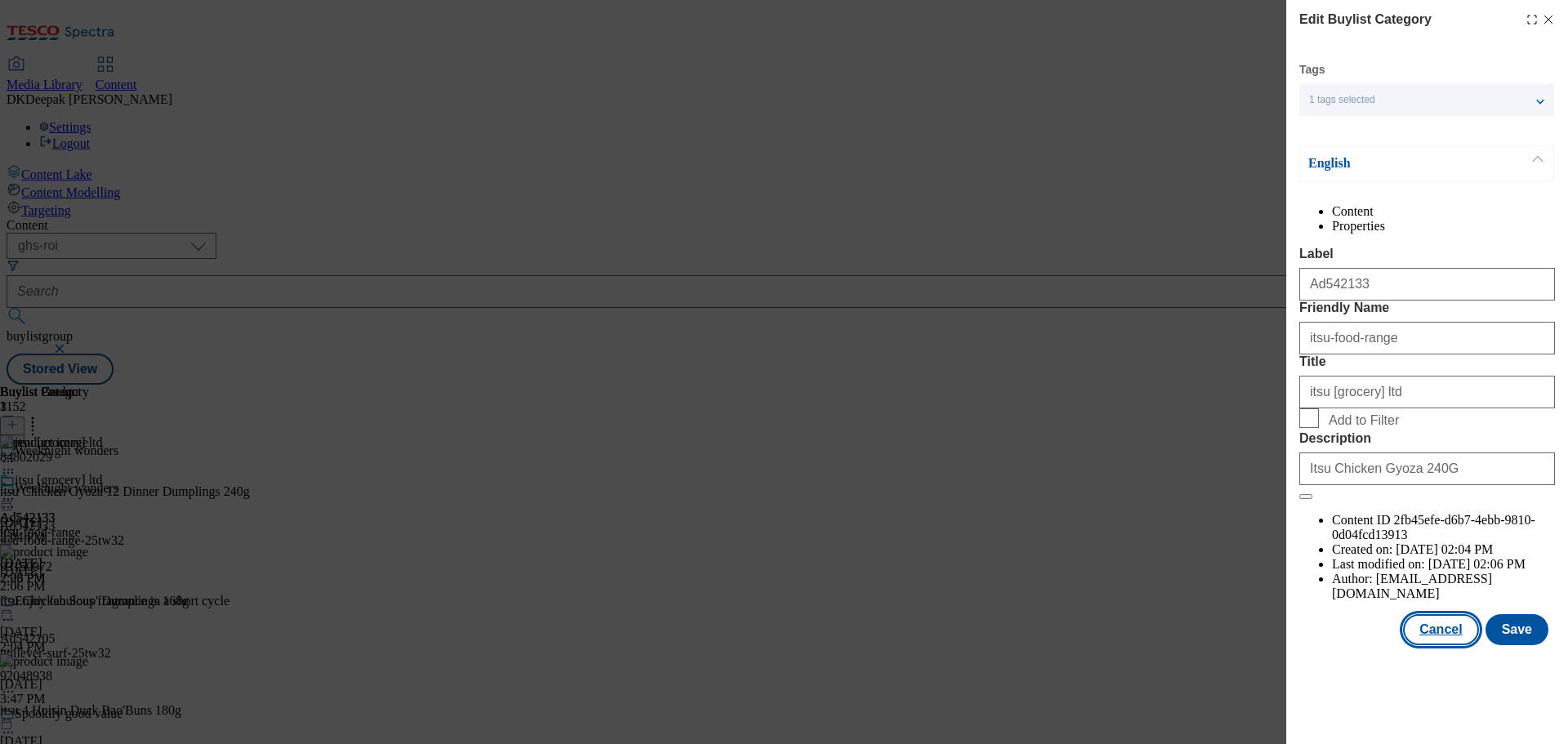
click at [1432, 645] on button "Cancel" at bounding box center [1440, 630] width 75 height 31
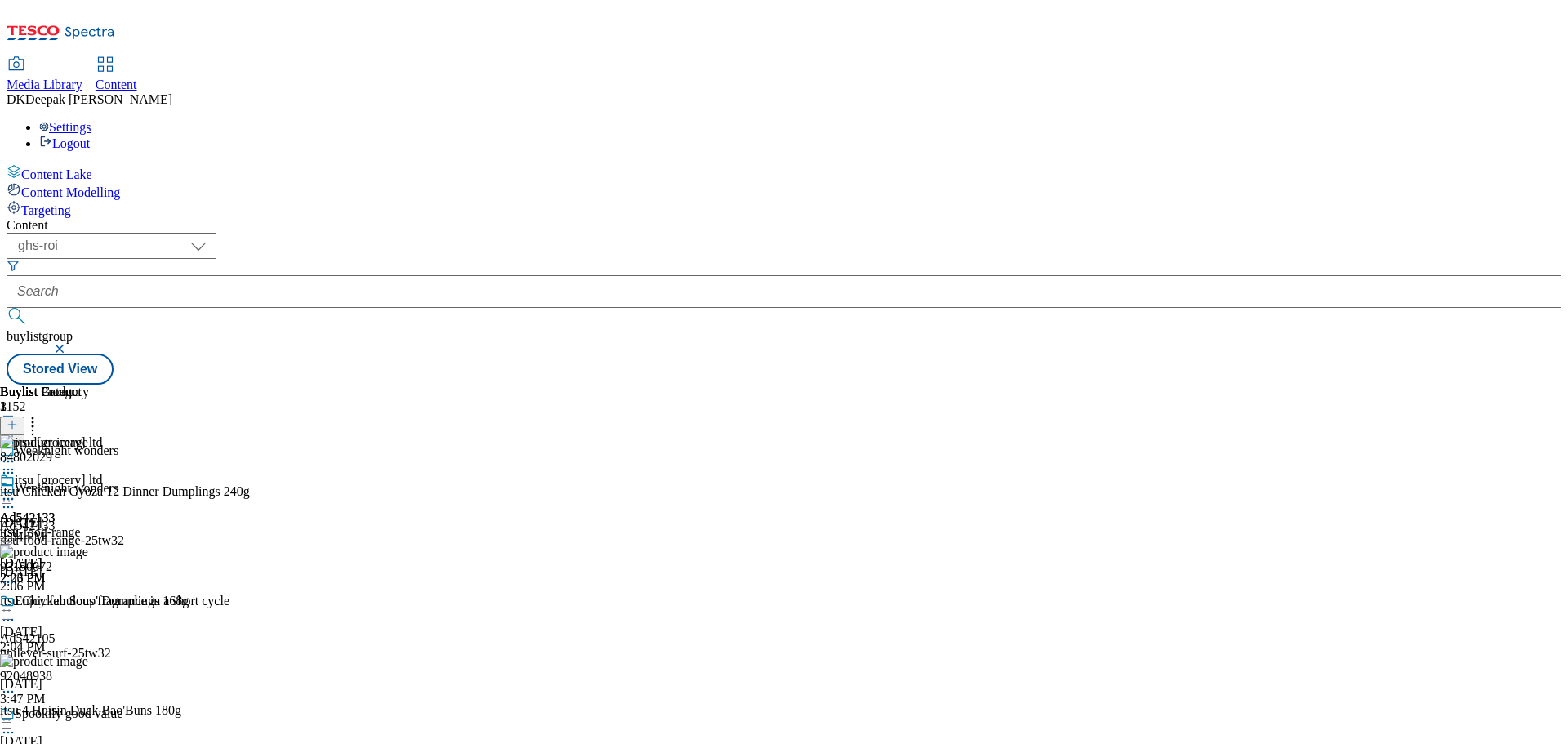
click at [16, 491] on icon at bounding box center [8, 499] width 16 height 16
click at [89, 603] on span "Preview" at bounding box center [70, 609] width 39 height 12
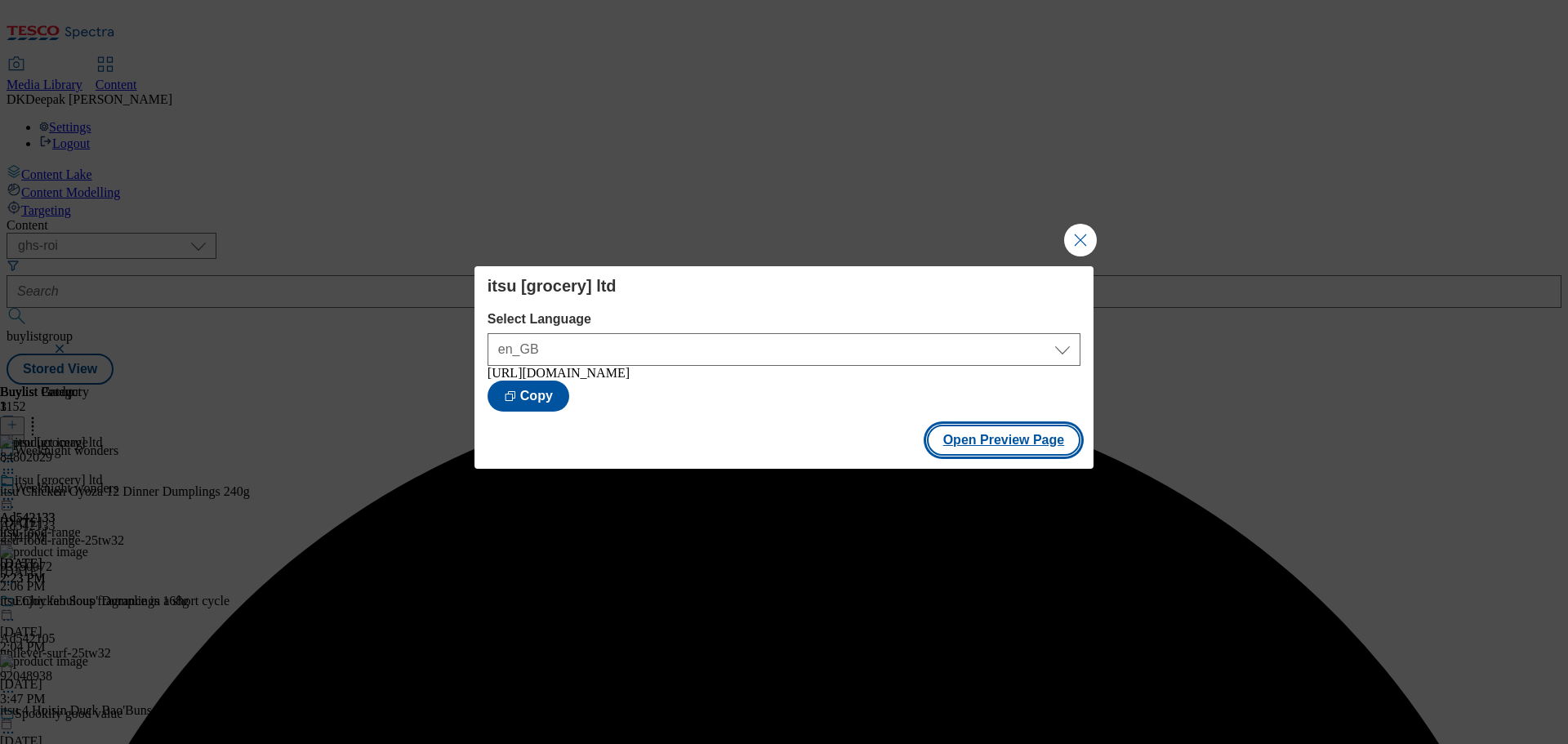
click at [1017, 443] on button "Open Preview Page" at bounding box center [1004, 440] width 154 height 31
click at [1074, 236] on button "Close Modal" at bounding box center [1081, 240] width 33 height 33
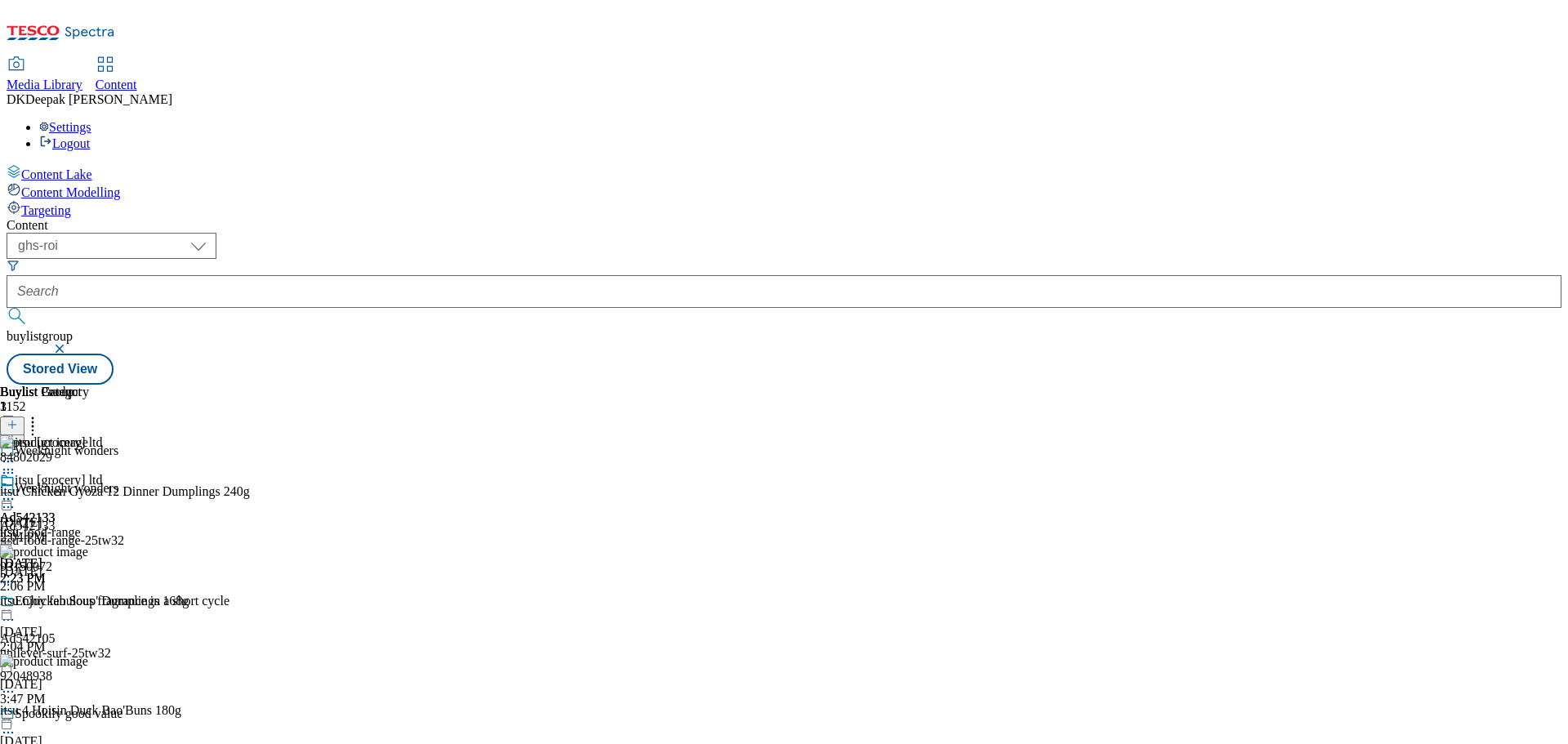
click at [103, 473] on div "itsu [grocery] ltd" at bounding box center [52, 492] width 103 height 38
click at [10, 498] on circle at bounding box center [8, 499] width 2 height 2
click at [87, 659] on span "Publish" at bounding box center [69, 665] width 36 height 12
